Goal: Task Accomplishment & Management: Manage account settings

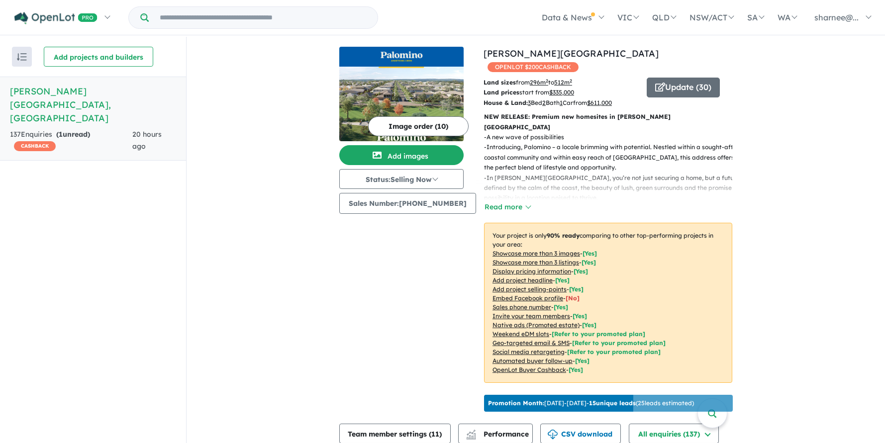
scroll to position [331, 0]
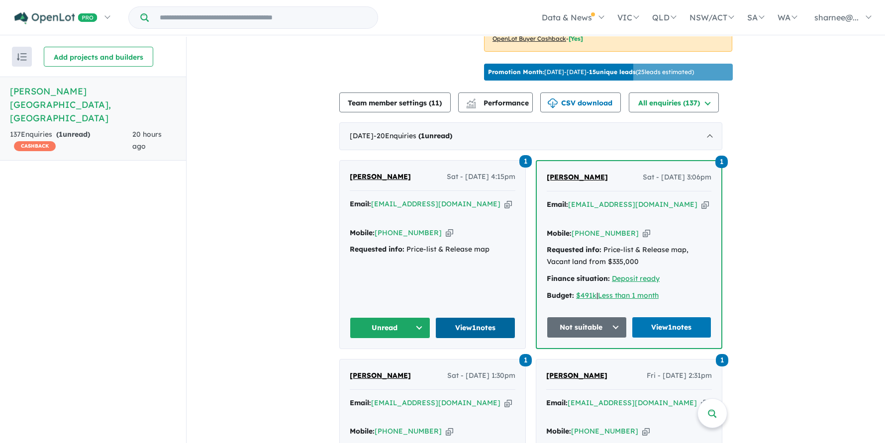
click at [478, 321] on link "View 1 notes" at bounding box center [475, 328] width 81 height 21
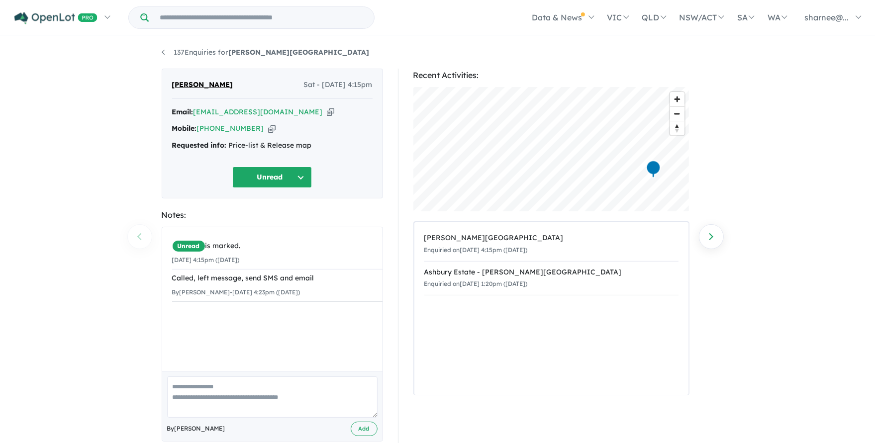
click at [309, 184] on button "Unread" at bounding box center [272, 177] width 80 height 21
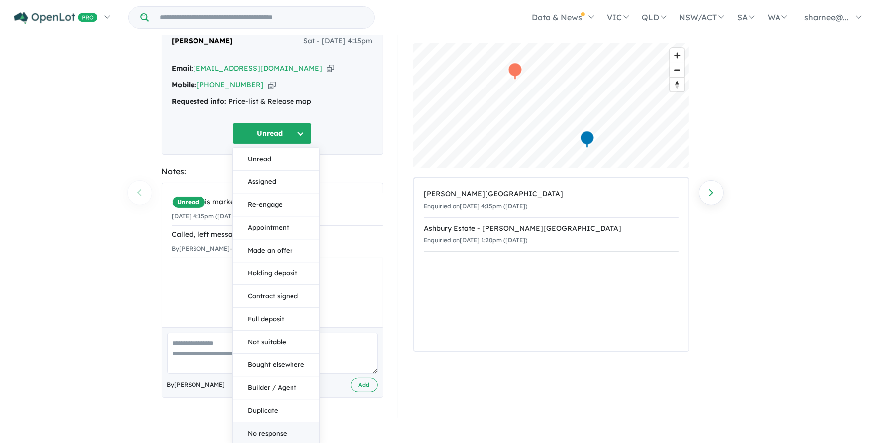
click at [269, 430] on button "No response" at bounding box center [276, 434] width 87 height 22
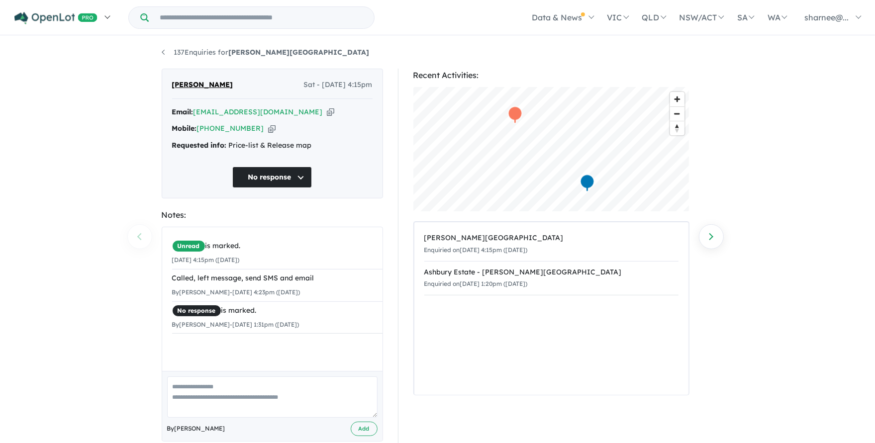
click at [36, 27] on link at bounding box center [61, 17] width 109 height 35
click at [112, 13] on link at bounding box center [61, 17] width 109 height 35
click at [113, 23] on link at bounding box center [61, 17] width 109 height 35
click at [111, 19] on link at bounding box center [61, 17] width 109 height 35
